Goal: Navigation & Orientation: Understand site structure

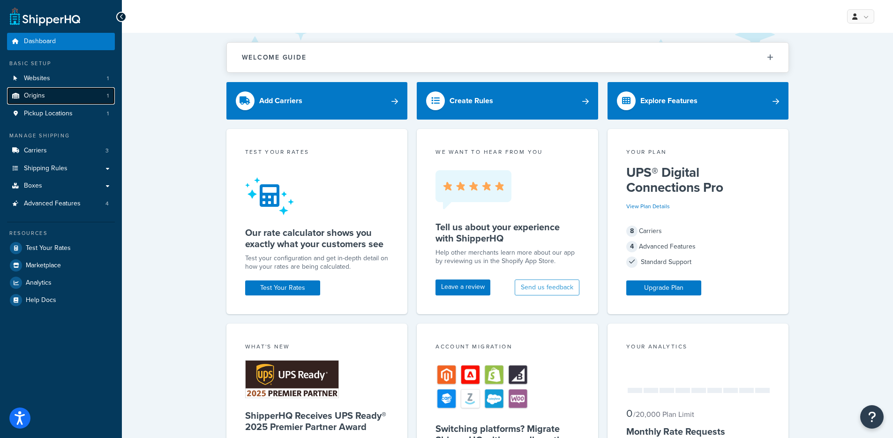
click at [59, 100] on link "Origins 1" at bounding box center [61, 95] width 108 height 17
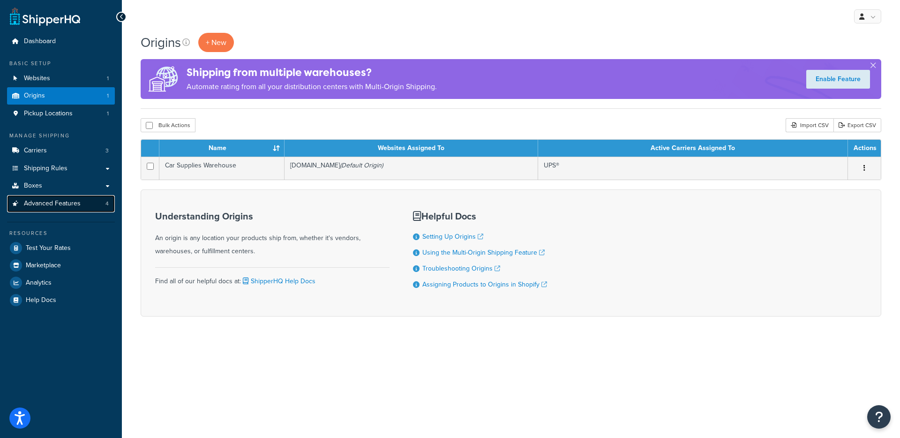
click at [85, 207] on link "Advanced Features 4" at bounding box center [61, 203] width 108 height 17
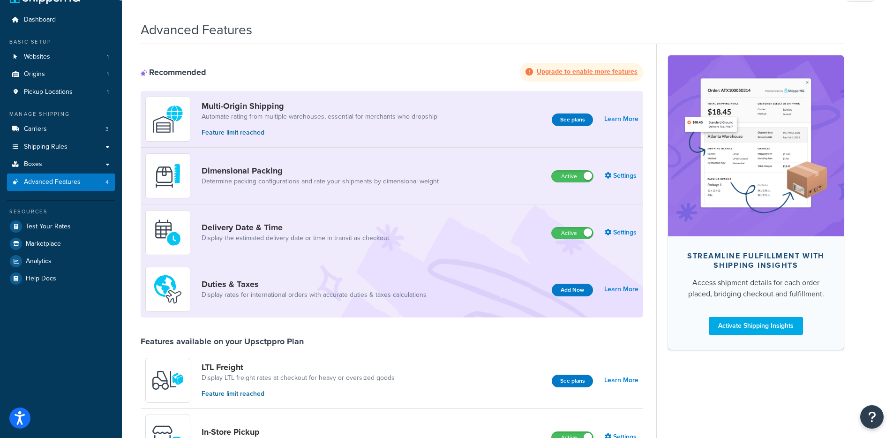
scroll to position [21, 0]
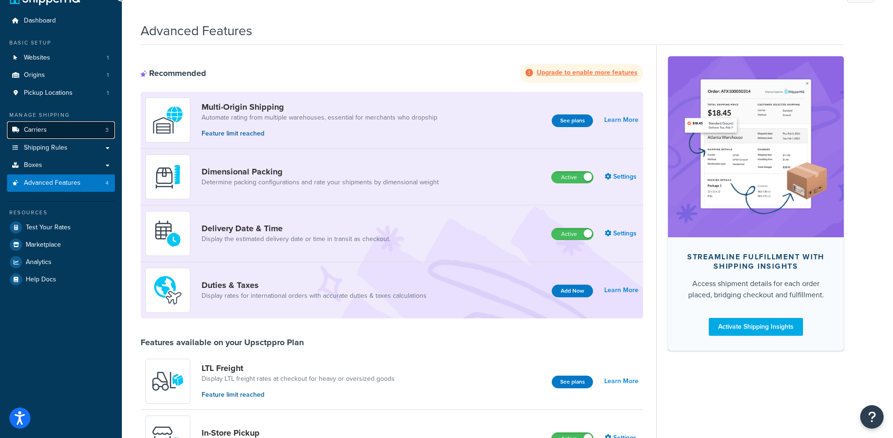
click at [43, 127] on span "Carriers" at bounding box center [35, 130] width 23 height 8
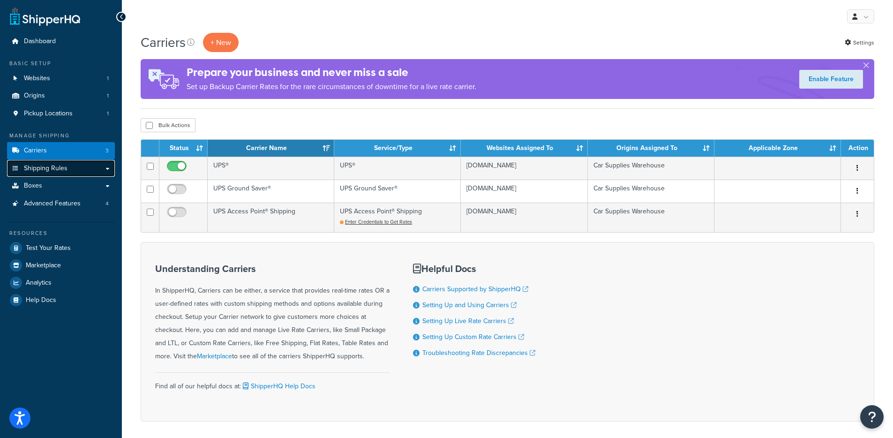
click at [80, 172] on link "Shipping Rules" at bounding box center [61, 168] width 108 height 17
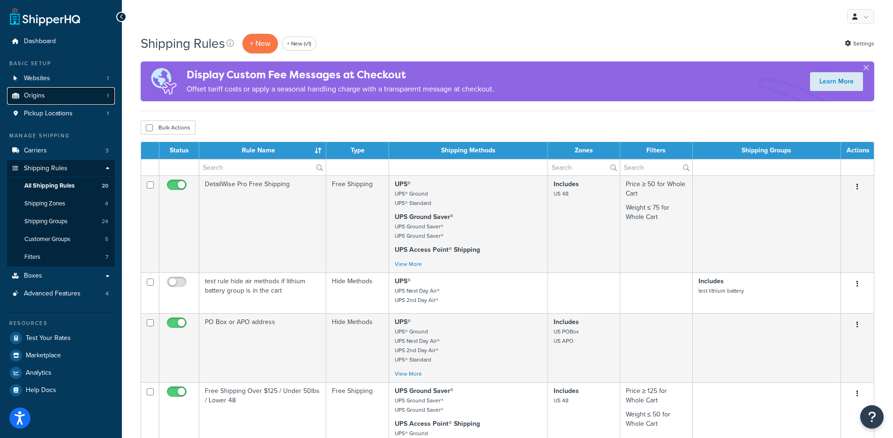
click at [75, 101] on link "Origins 1" at bounding box center [61, 95] width 108 height 17
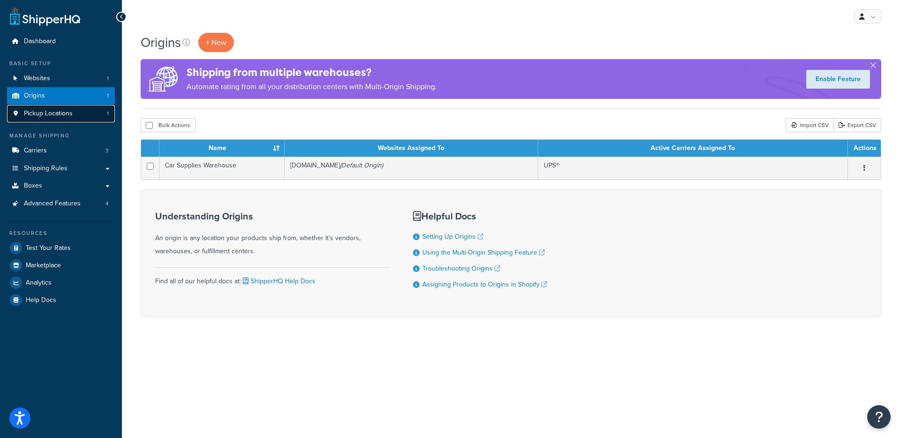
click at [74, 113] on link "Pickup Locations 1" at bounding box center [61, 113] width 108 height 17
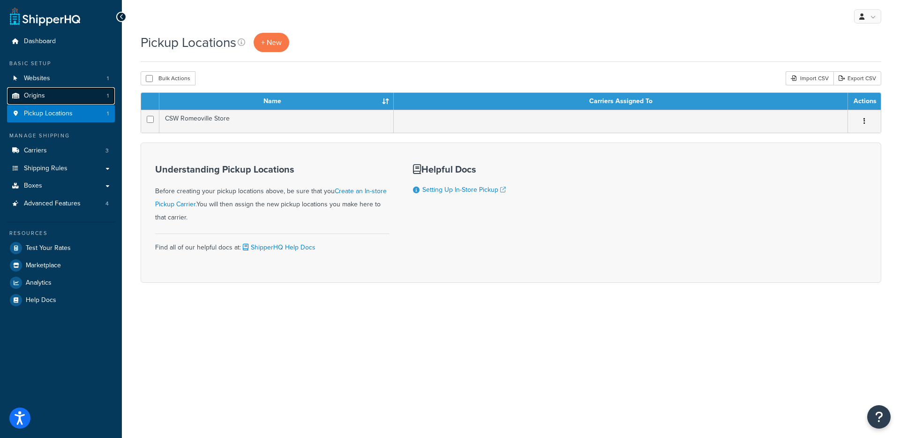
click at [52, 102] on link "Origins 1" at bounding box center [61, 95] width 108 height 17
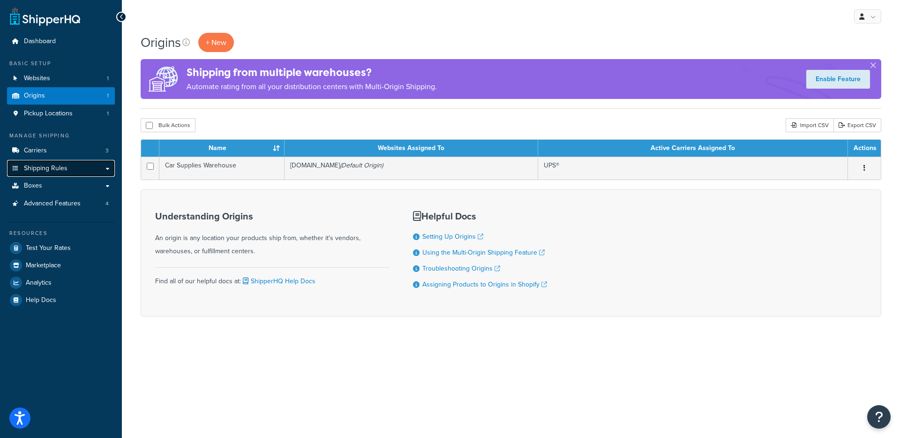
click at [93, 172] on link "Shipping Rules" at bounding box center [61, 168] width 108 height 17
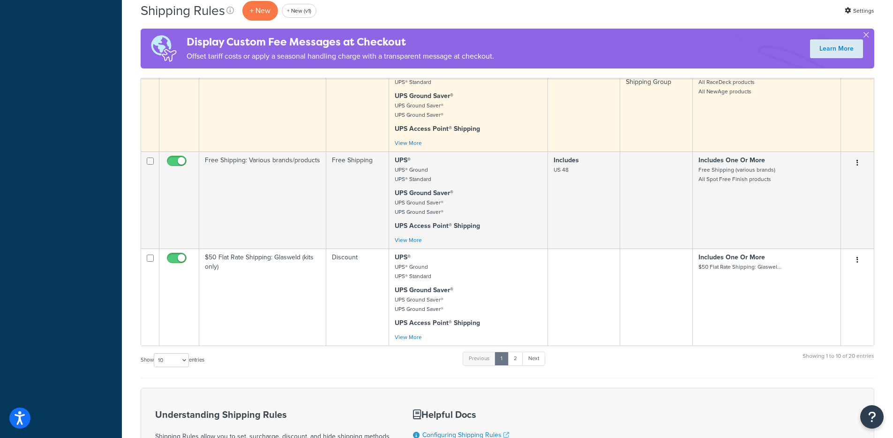
scroll to position [787, 0]
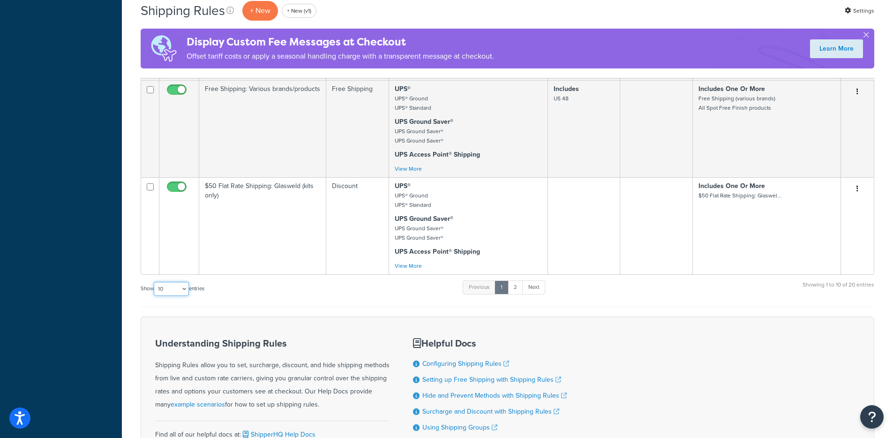
click at [163, 286] on select "10 15 25 50 100 1000" at bounding box center [171, 289] width 35 height 14
select select "100"
click at [155, 282] on select "10 15 25 50 100 1000" at bounding box center [171, 289] width 35 height 14
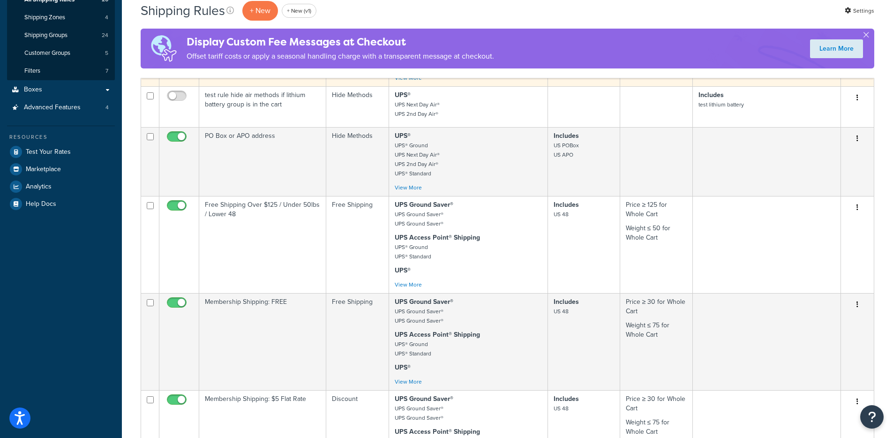
scroll to position [0, 0]
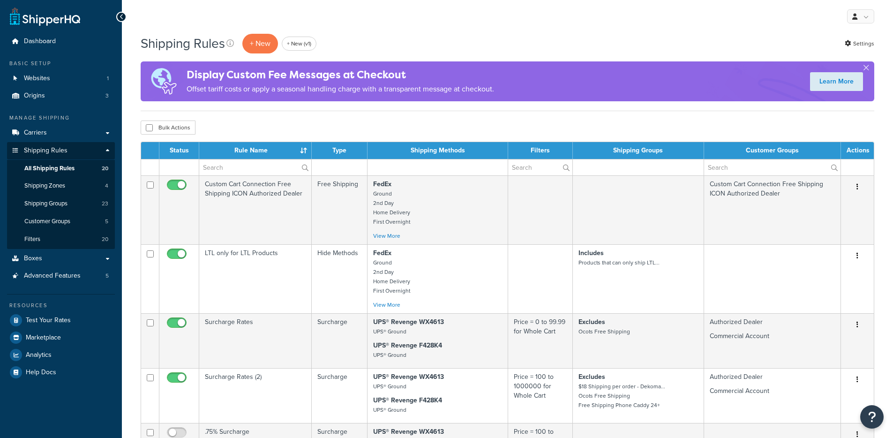
select select "100"
click at [52, 261] on link "Boxes" at bounding box center [61, 258] width 108 height 17
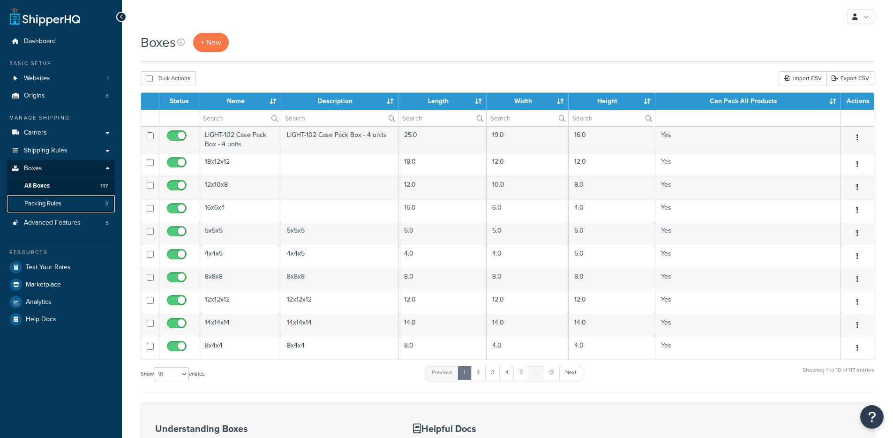
click at [83, 202] on link "Packing Rules 3" at bounding box center [61, 203] width 108 height 17
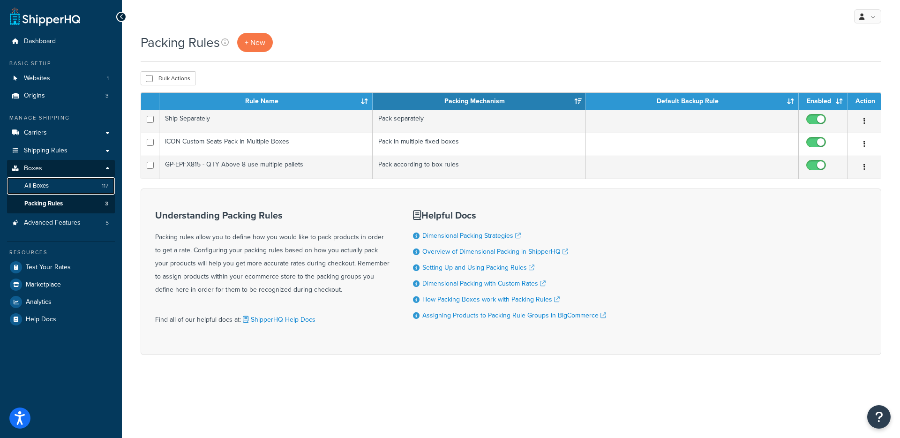
click at [83, 188] on link "All Boxes 117" at bounding box center [61, 185] width 108 height 17
